Goal: Task Accomplishment & Management: Manage account settings

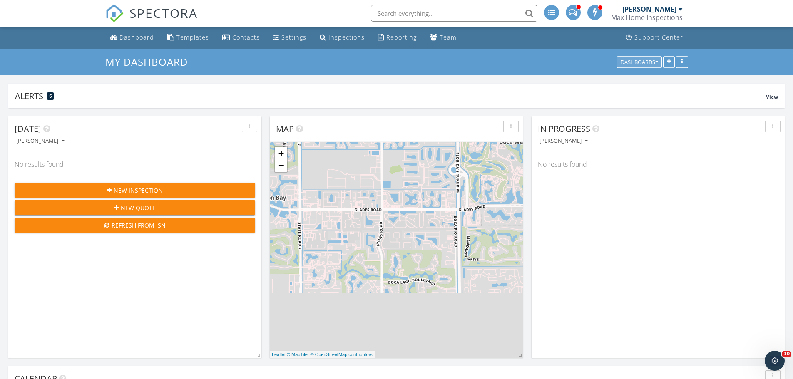
click at [652, 62] on div "Dashboards" at bounding box center [639, 62] width 37 height 6
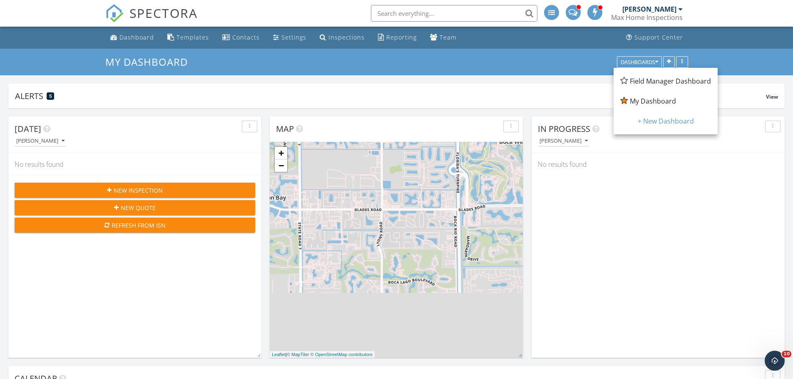
click at [652, 82] on span "Field Manager Dashboard" at bounding box center [670, 81] width 81 height 9
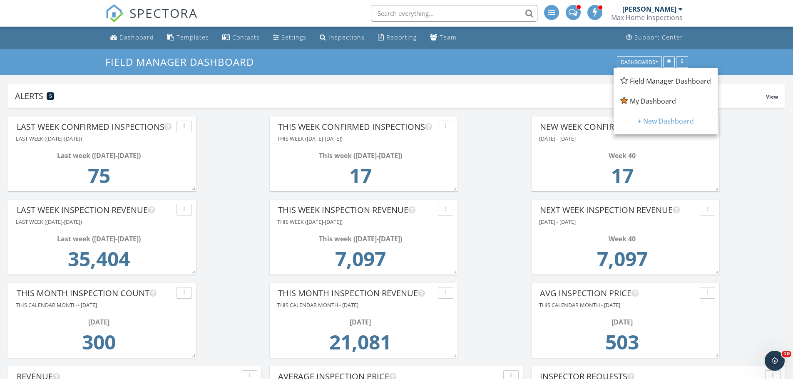
drag, startPoint x: 525, startPoint y: 106, endPoint x: 519, endPoint y: 108, distance: 6.7
click at [525, 106] on div "Alerts 5 View" at bounding box center [396, 96] width 776 height 25
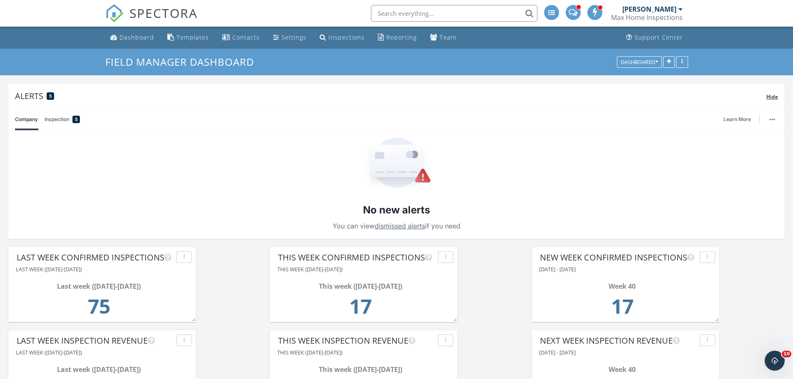
click at [774, 101] on div "Alerts 5 Hide" at bounding box center [396, 96] width 776 height 25
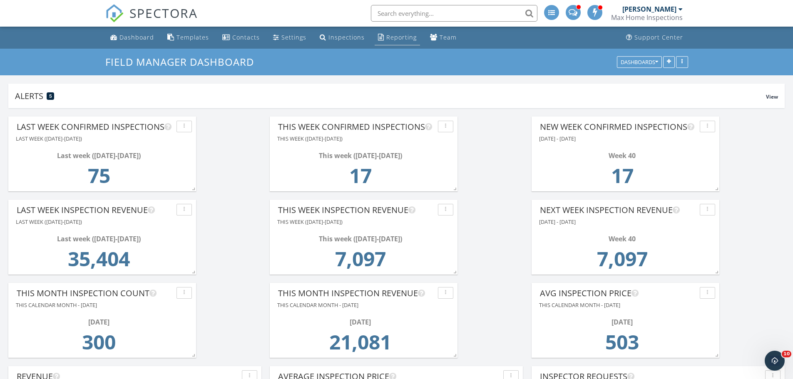
click at [388, 40] on div "Reporting" at bounding box center [401, 37] width 30 height 8
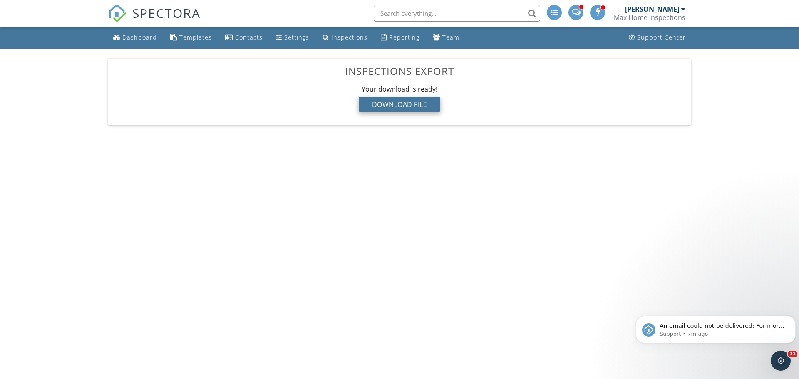
click at [406, 109] on div "Download File" at bounding box center [400, 104] width 82 height 15
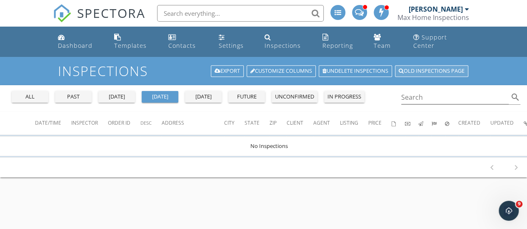
click at [416, 65] on link "Old inspections page" at bounding box center [431, 71] width 73 height 12
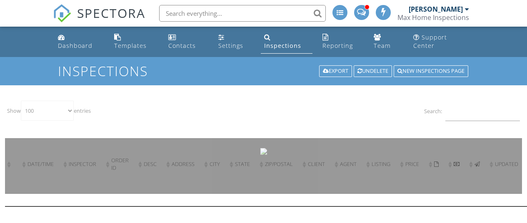
select select "100"
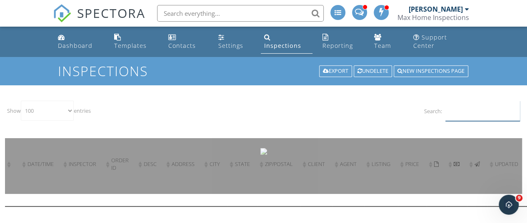
click at [465, 107] on input "Search:" at bounding box center [482, 111] width 75 height 20
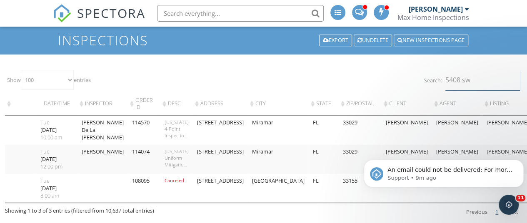
scroll to position [42, 0]
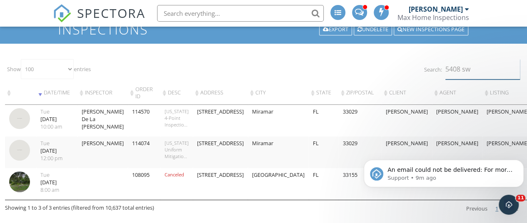
type input "5408 sw"
click at [21, 108] on img at bounding box center [19, 118] width 21 height 21
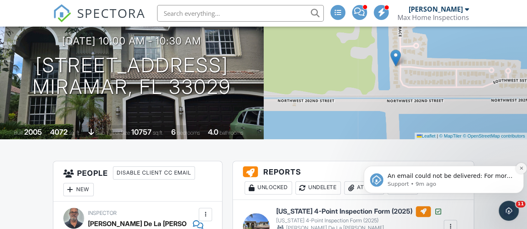
click at [520, 170] on icon "Dismiss notification" at bounding box center [521, 168] width 5 height 5
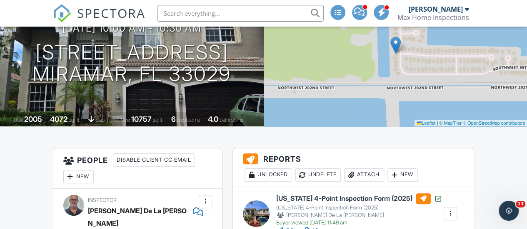
scroll to position [83, 0]
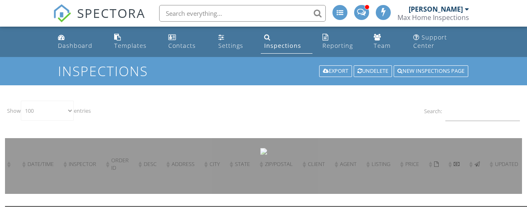
select select "100"
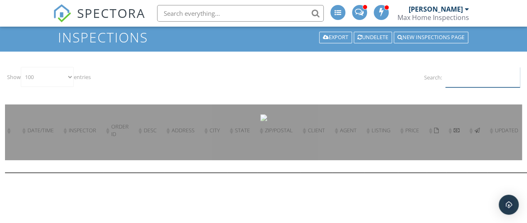
click at [455, 73] on input "Search:" at bounding box center [482, 77] width 75 height 20
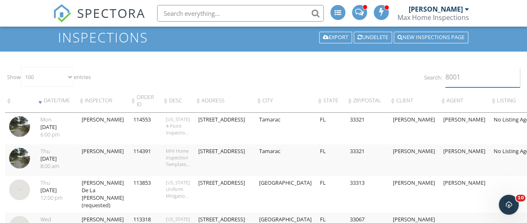
type input "8001"
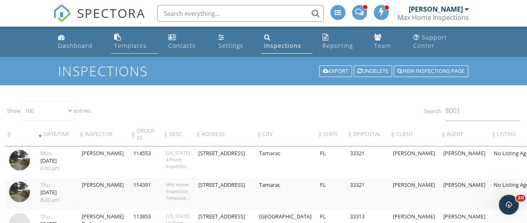
click at [134, 42] on div "Templates" at bounding box center [130, 46] width 32 height 8
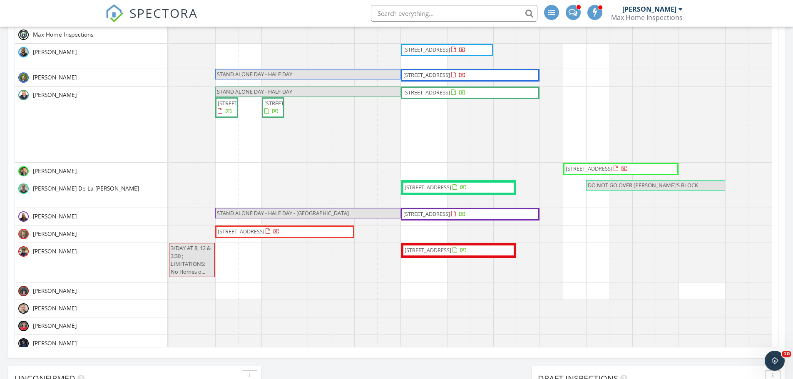
scroll to position [375, 0]
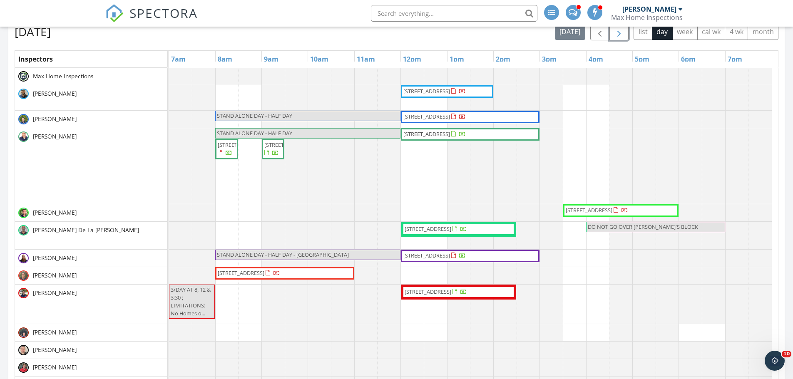
click at [618, 35] on span "button" at bounding box center [619, 32] width 10 height 10
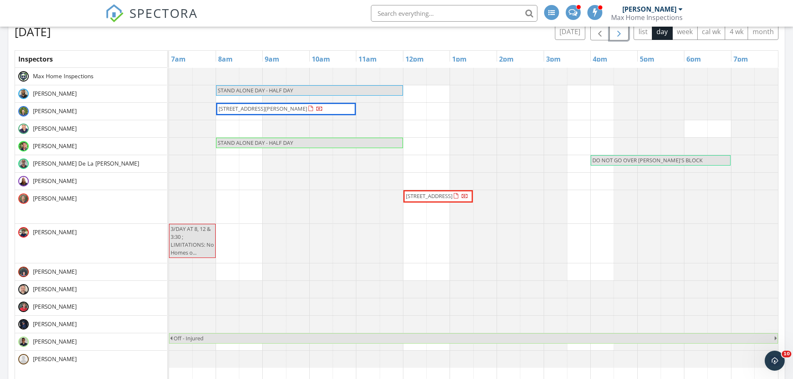
click at [613, 36] on button "button" at bounding box center [619, 31] width 20 height 17
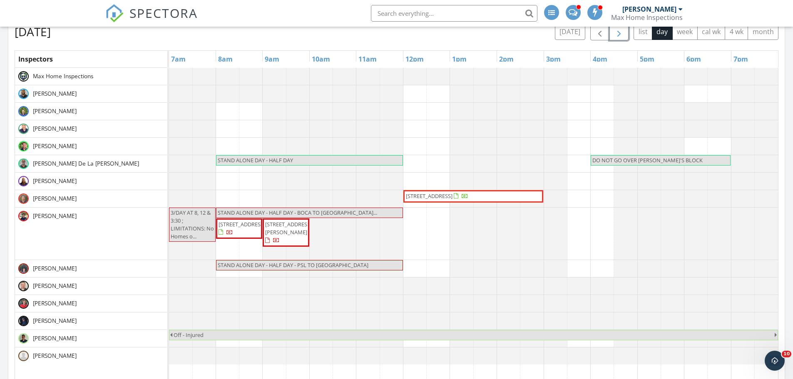
click at [613, 36] on button "button" at bounding box center [619, 31] width 20 height 17
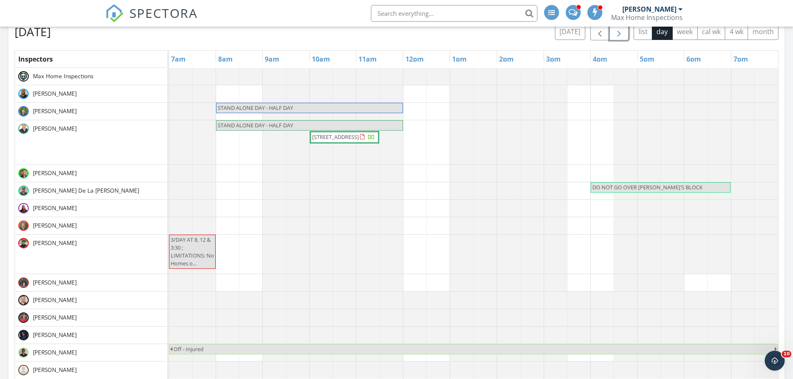
click at [613, 36] on button "button" at bounding box center [619, 31] width 20 height 17
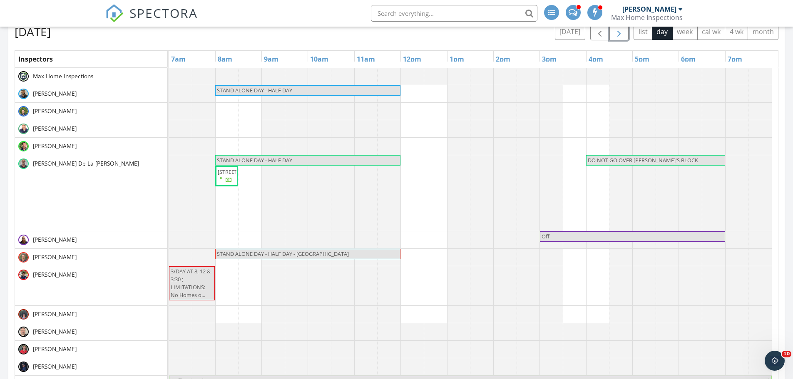
click at [613, 36] on button "button" at bounding box center [619, 31] width 20 height 17
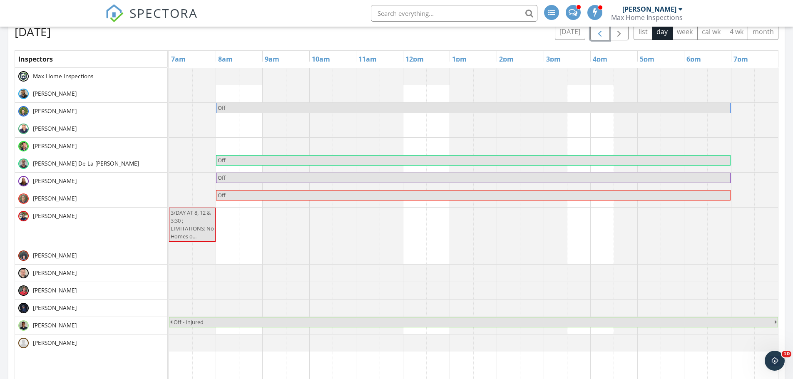
click at [595, 36] on span "button" at bounding box center [600, 32] width 10 height 10
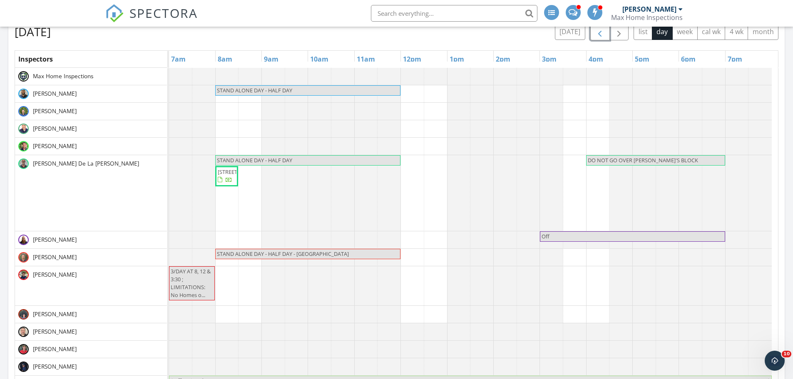
click at [595, 36] on span "button" at bounding box center [600, 32] width 10 height 10
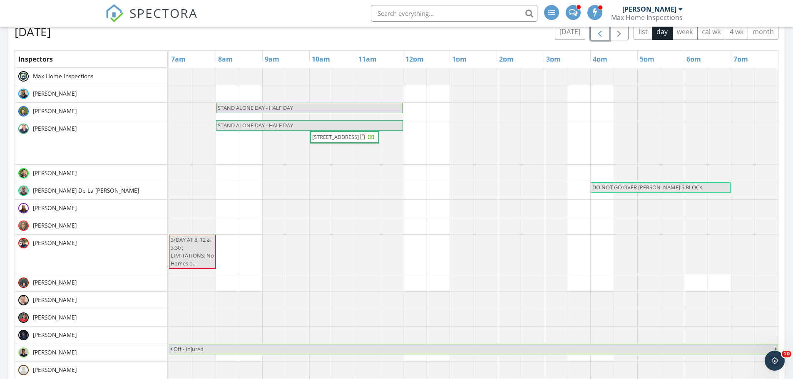
click at [595, 36] on span "button" at bounding box center [600, 32] width 10 height 10
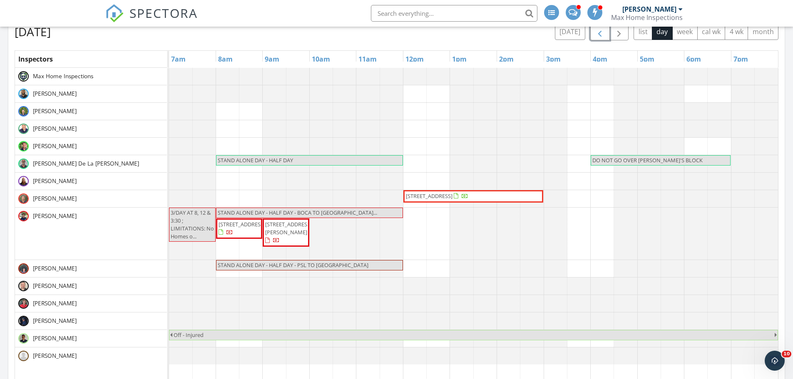
click at [595, 36] on span "button" at bounding box center [600, 32] width 10 height 10
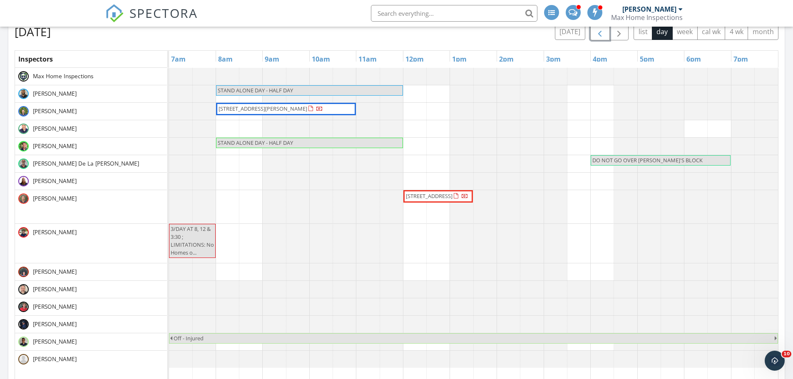
click at [595, 36] on span "button" at bounding box center [600, 32] width 10 height 10
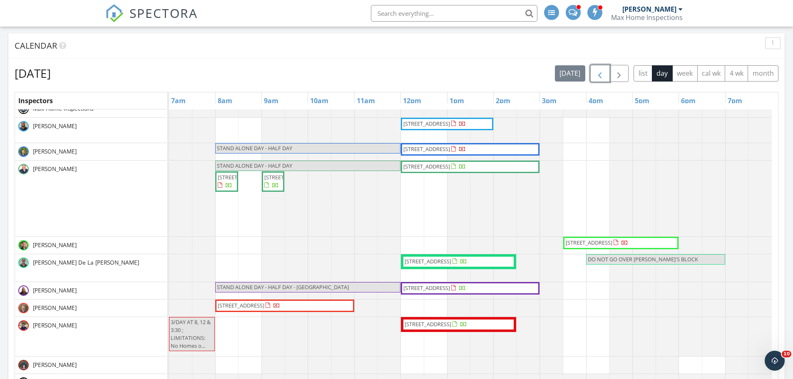
scroll to position [0, 0]
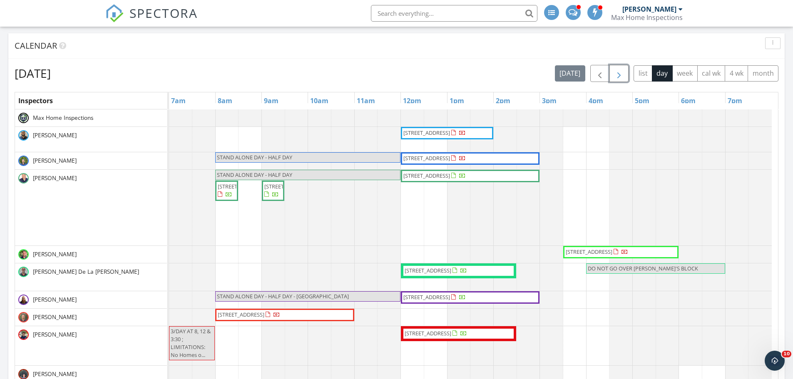
click at [618, 77] on span "button" at bounding box center [619, 74] width 10 height 10
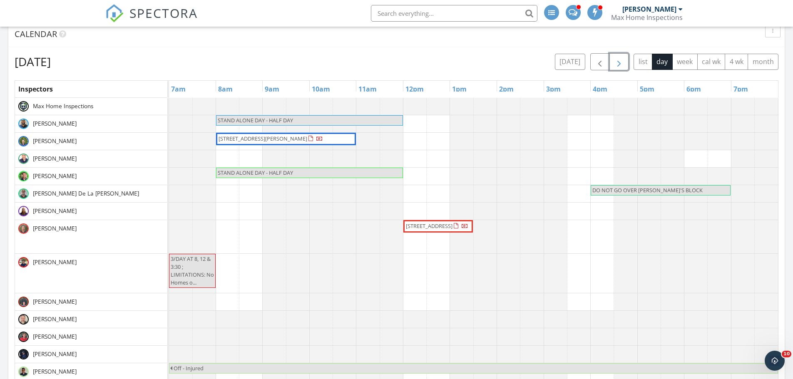
scroll to position [333, 0]
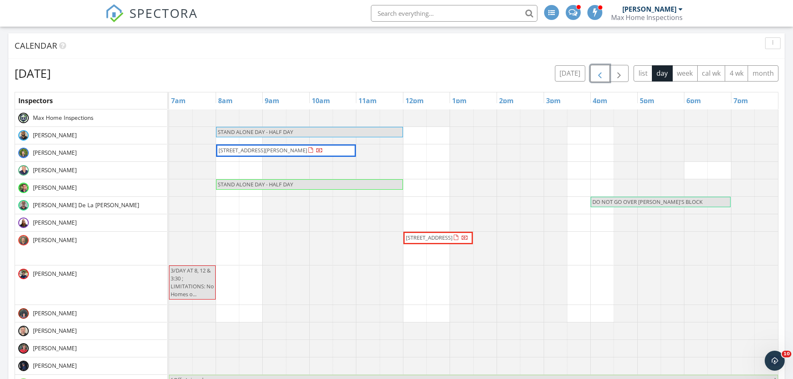
click at [595, 77] on span "button" at bounding box center [600, 74] width 10 height 10
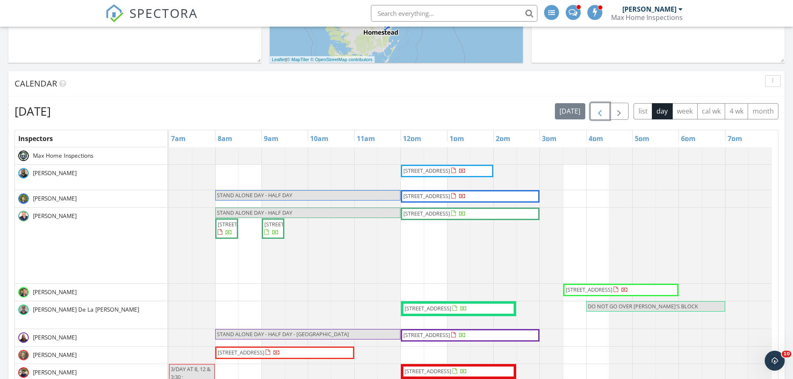
scroll to position [291, 0]
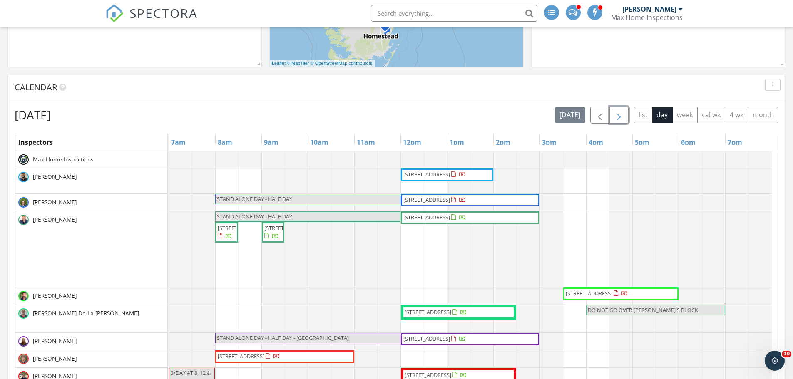
click at [619, 115] on span "button" at bounding box center [619, 115] width 10 height 10
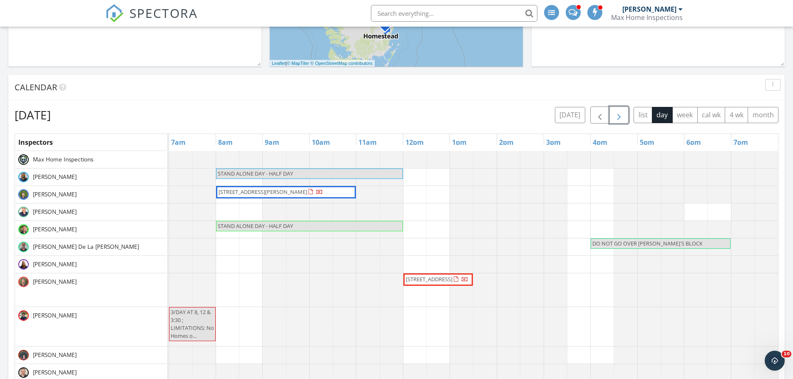
click at [619, 115] on span "button" at bounding box center [619, 115] width 10 height 10
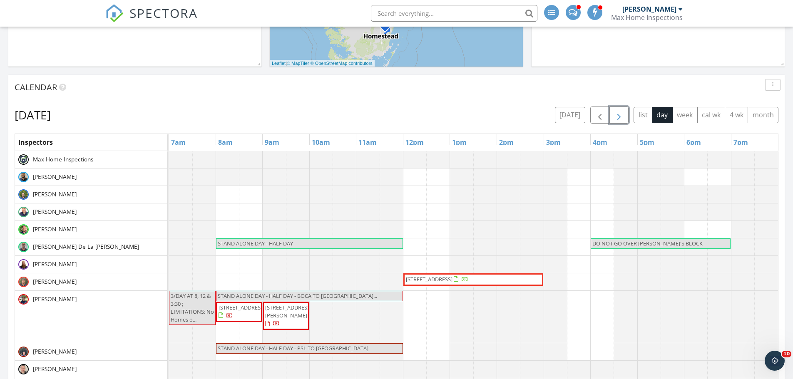
click at [619, 115] on span "button" at bounding box center [619, 115] width 10 height 10
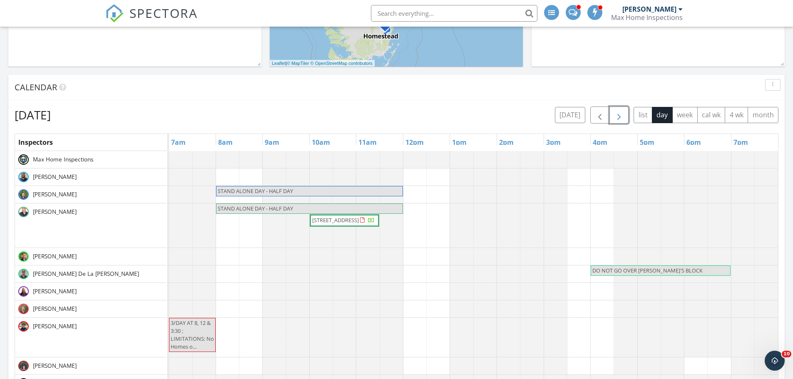
click at [619, 115] on span "button" at bounding box center [619, 115] width 10 height 10
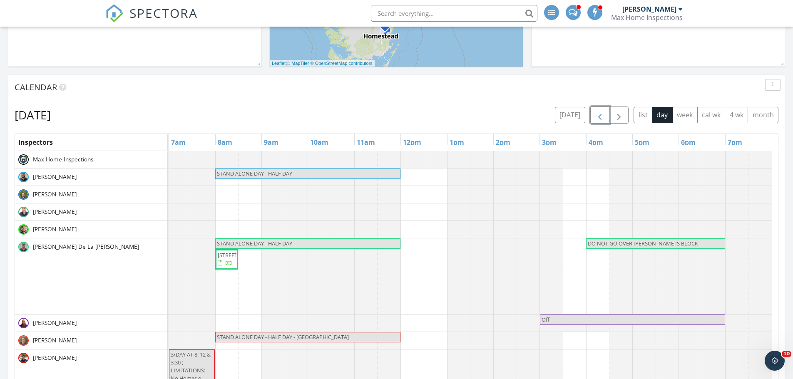
click at [599, 114] on span "button" at bounding box center [600, 115] width 10 height 10
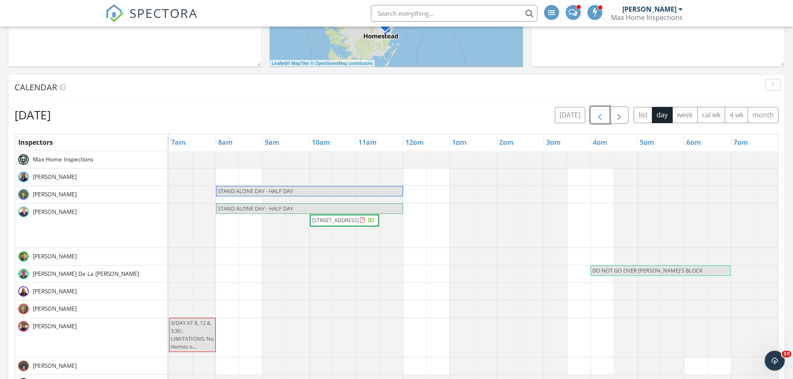
click at [599, 114] on span "button" at bounding box center [600, 115] width 10 height 10
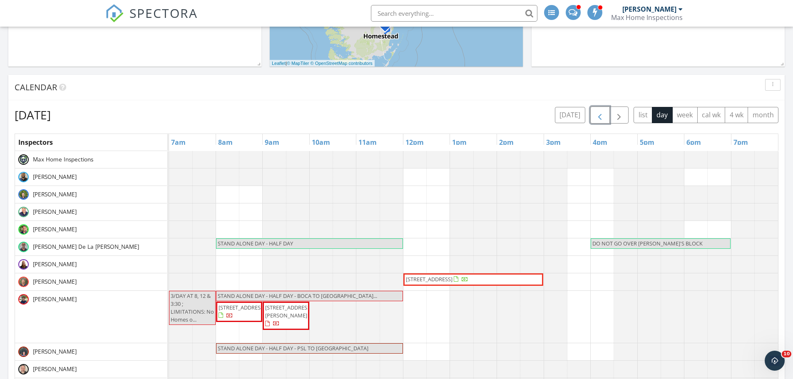
click at [599, 114] on span "button" at bounding box center [600, 115] width 10 height 10
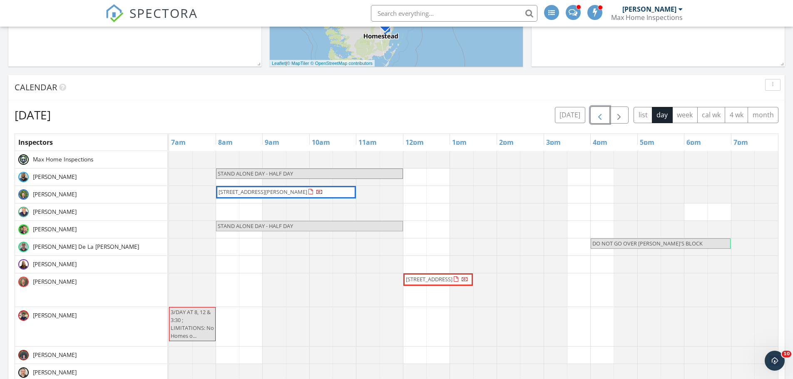
click at [599, 114] on span "button" at bounding box center [600, 115] width 10 height 10
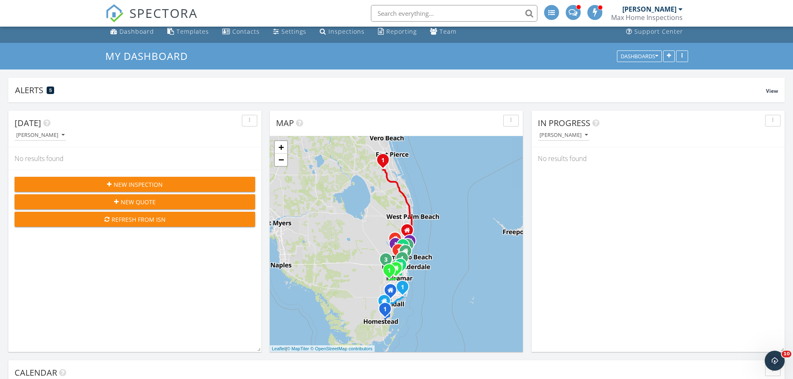
scroll to position [0, 0]
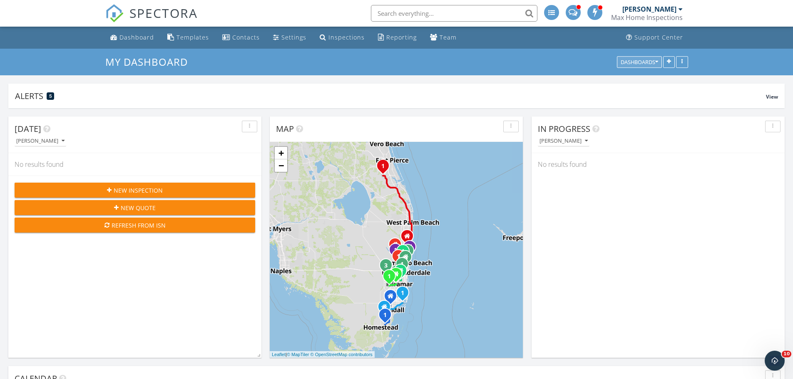
click at [648, 57] on button "Dashboards" at bounding box center [639, 62] width 45 height 12
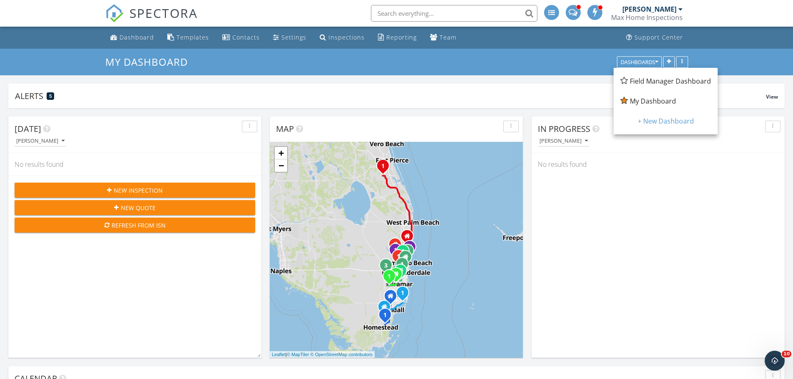
click at [651, 78] on span "Field Manager Dashboard" at bounding box center [670, 81] width 81 height 9
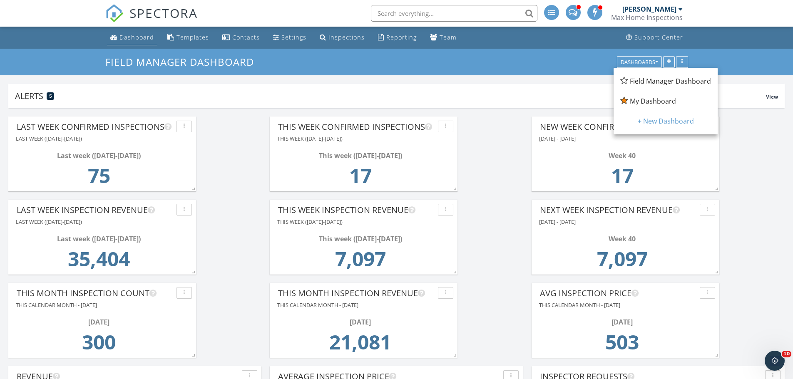
click at [137, 40] on div "Dashboard" at bounding box center [136, 37] width 35 height 8
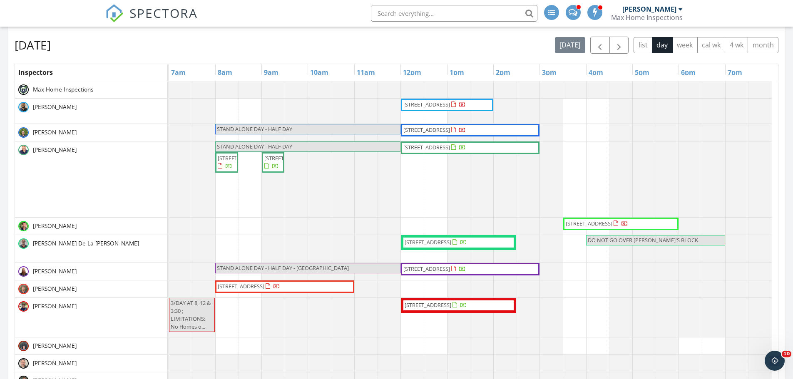
scroll to position [375, 0]
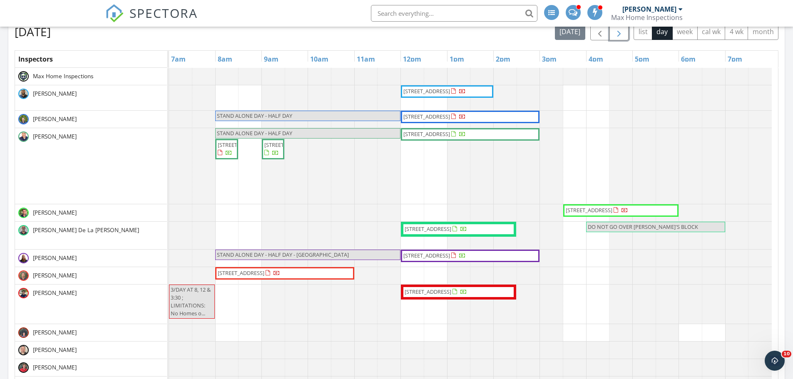
click at [616, 37] on span "button" at bounding box center [619, 32] width 10 height 10
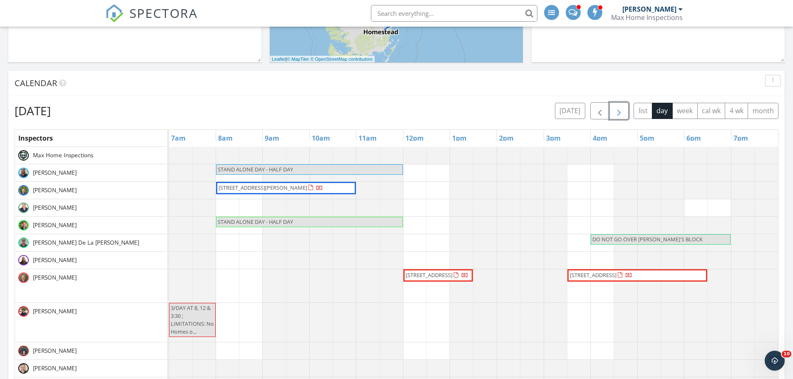
scroll to position [291, 0]
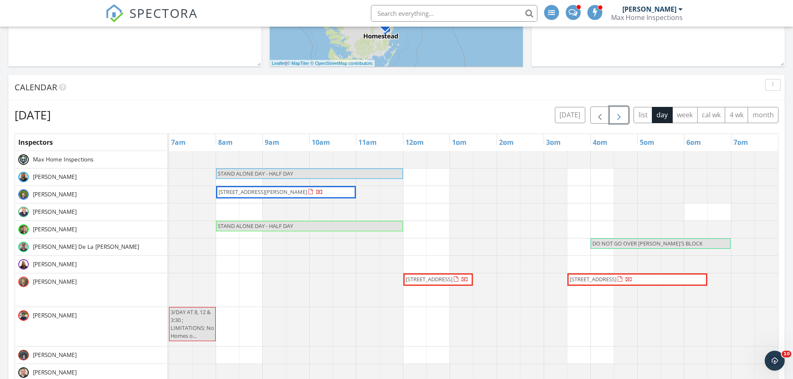
click at [624, 114] on button "button" at bounding box center [619, 115] width 20 height 17
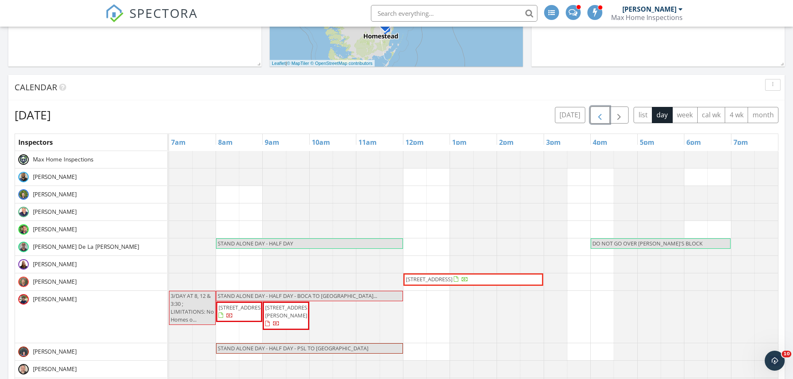
click at [602, 120] on span "button" at bounding box center [600, 115] width 10 height 10
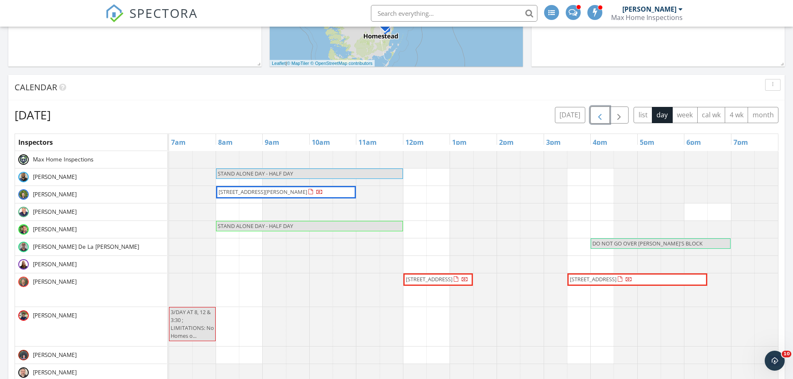
click at [602, 120] on span "button" at bounding box center [600, 115] width 10 height 10
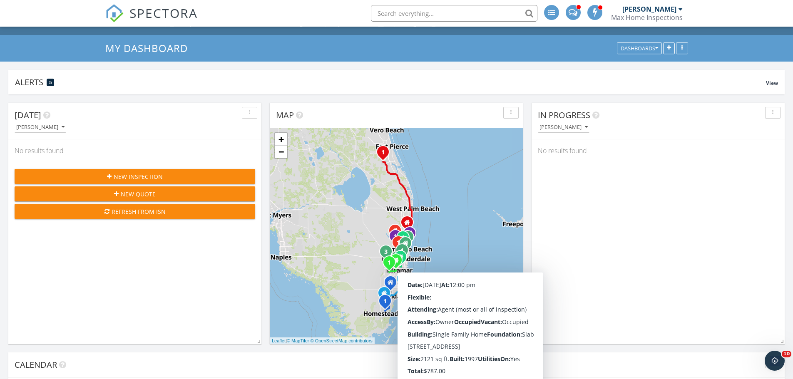
scroll to position [0, 0]
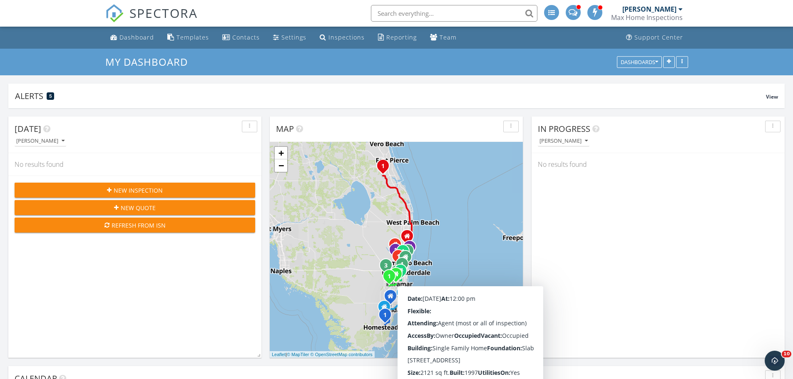
click at [679, 10] on div at bounding box center [681, 9] width 4 height 7
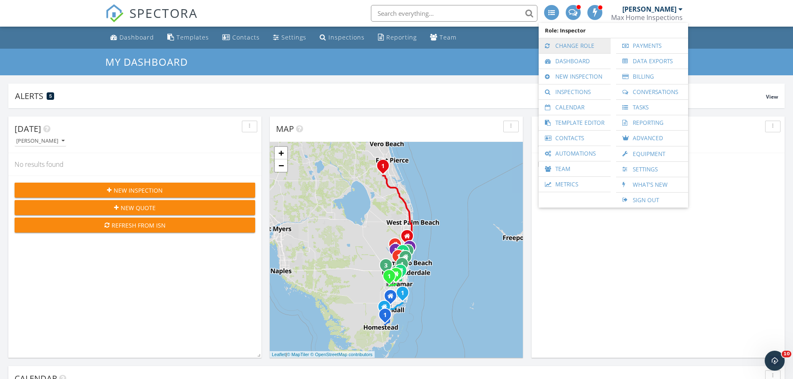
click at [571, 49] on link "Change Role" at bounding box center [575, 45] width 64 height 15
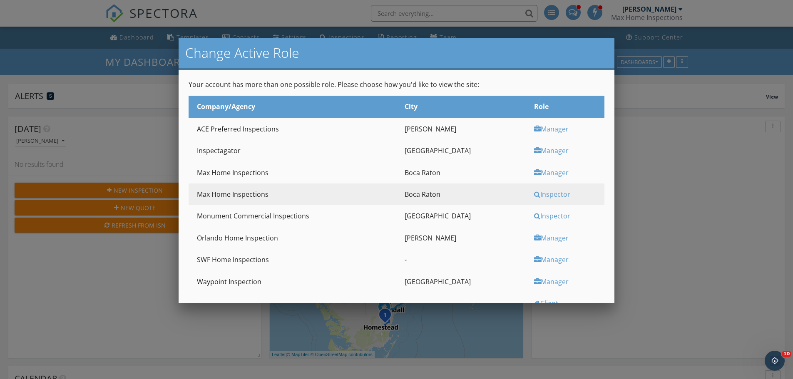
click at [534, 238] on div "Manager" at bounding box center [568, 238] width 68 height 9
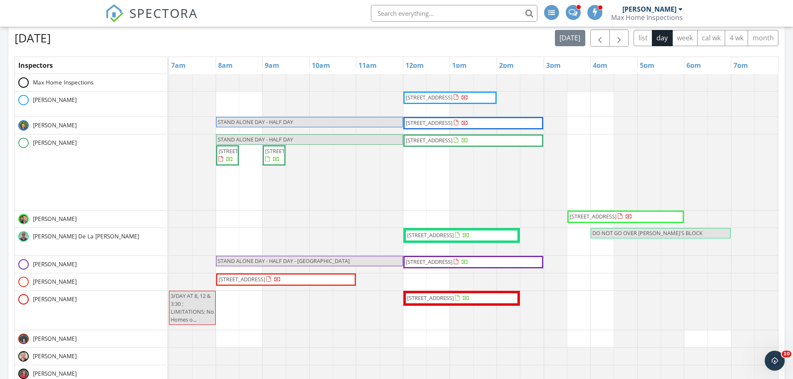
scroll to position [500, 0]
click at [619, 42] on span "button" at bounding box center [619, 38] width 10 height 10
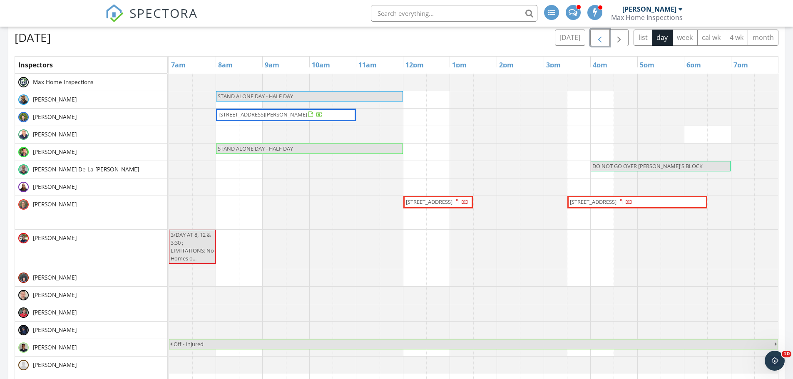
click at [599, 43] on span "button" at bounding box center [600, 38] width 10 height 10
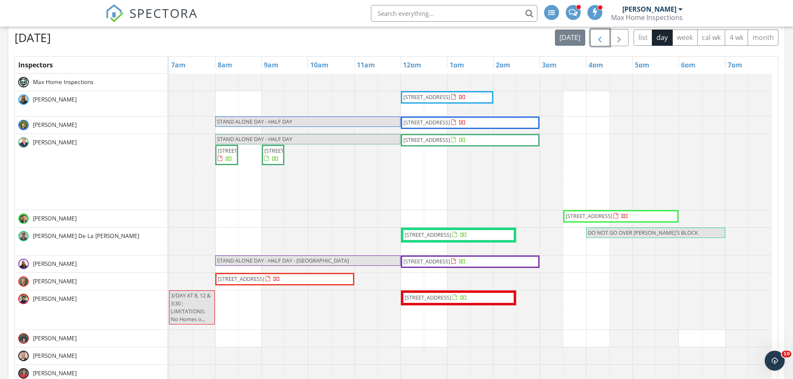
click at [590, 29] on button "button" at bounding box center [600, 37] width 20 height 17
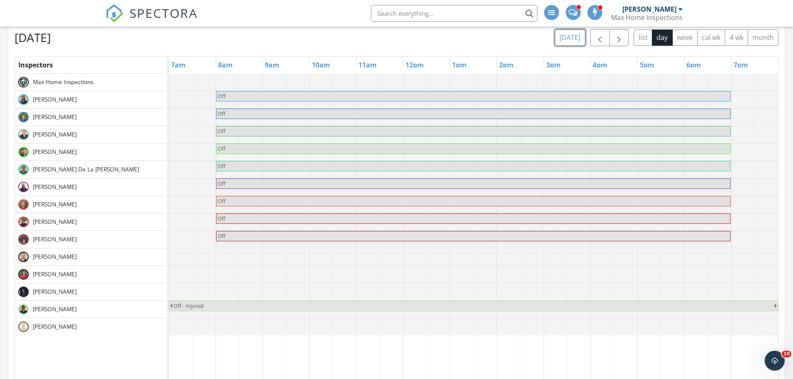
click at [573, 40] on button "[DATE]" at bounding box center [570, 38] width 30 height 16
